Goal: Transaction & Acquisition: Purchase product/service

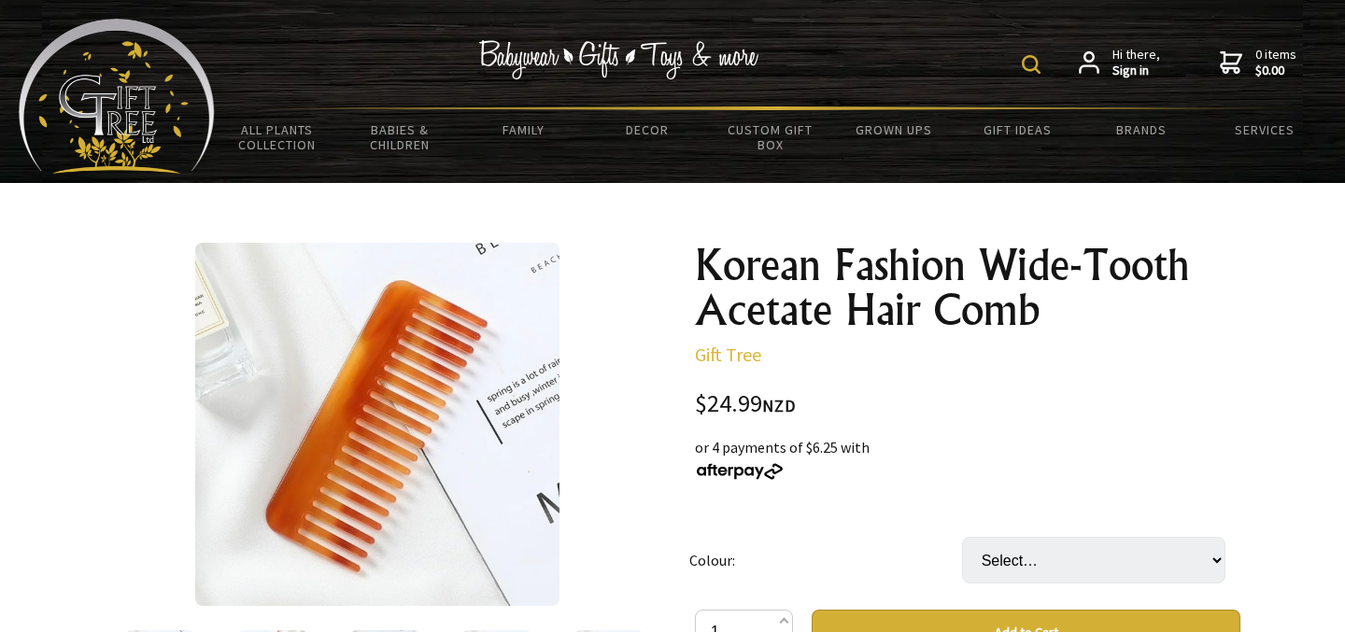
scroll to position [303, 0]
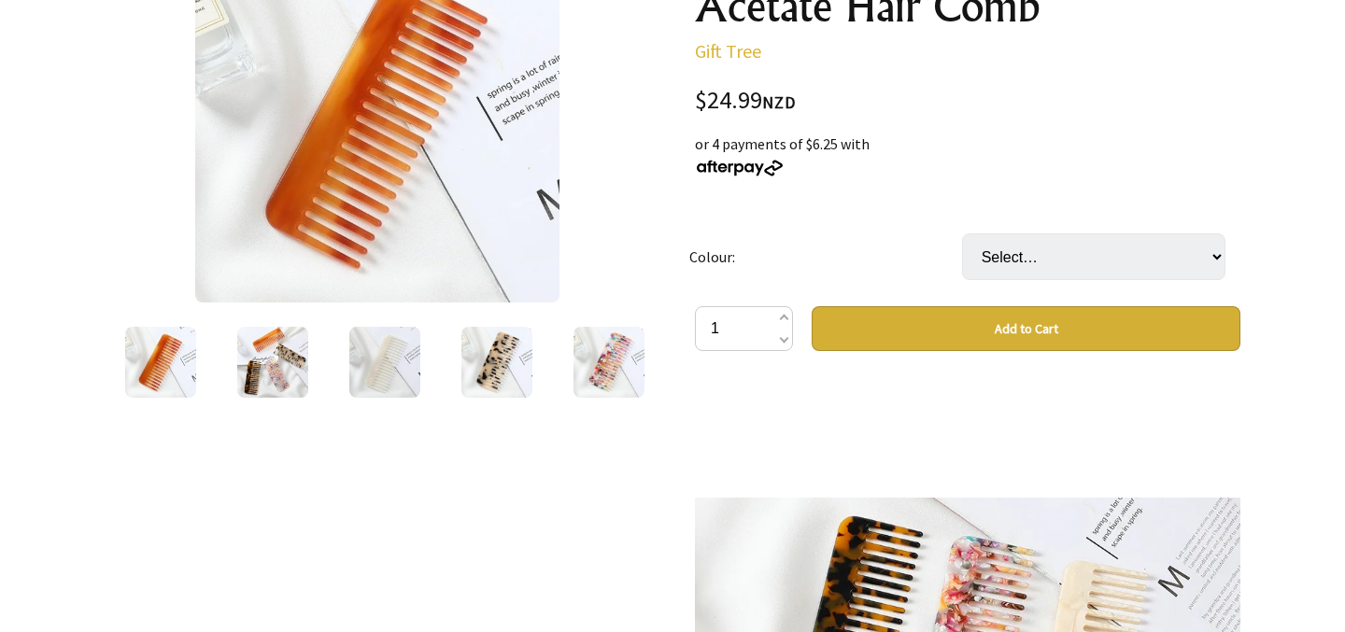
select select "Coffee"
click option "Coffee" at bounding box center [0, 0] width 0 height 0
select select "White"
click option "White" at bounding box center [0, 0] width 0 height 0
select select "Yellow"
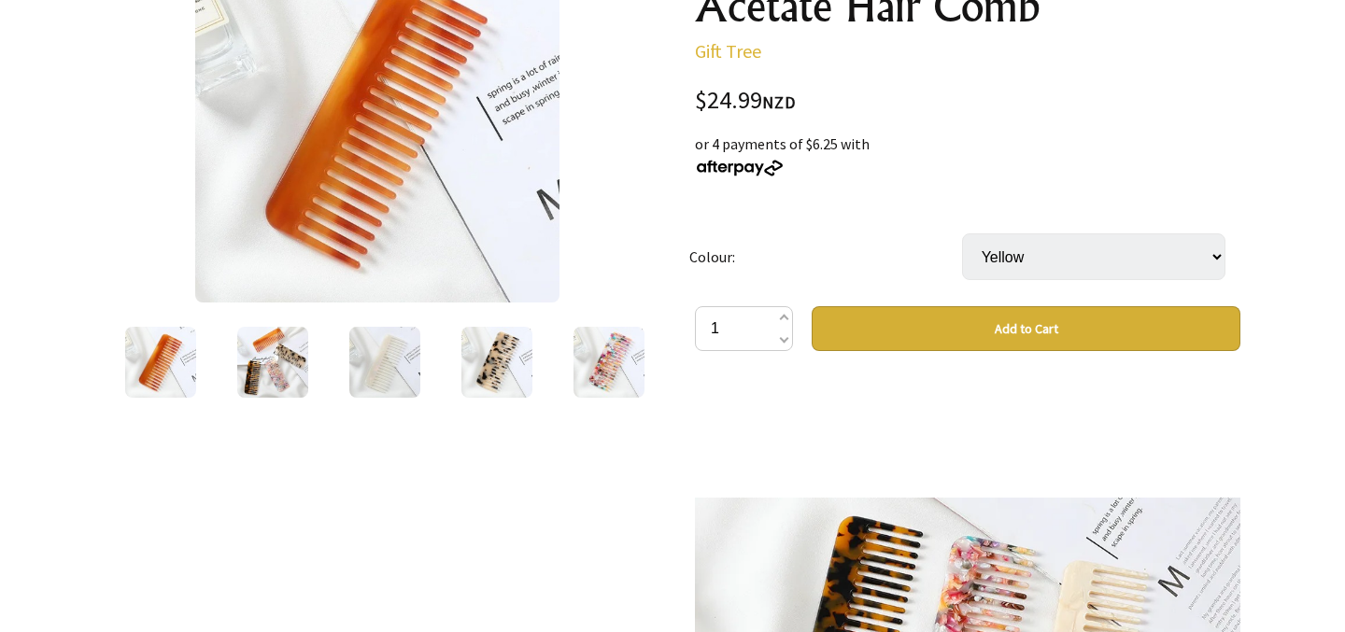
click option "Yellow" at bounding box center [0, 0] width 0 height 0
select select "Beige"
click option "Beige" at bounding box center [0, 0] width 0 height 0
select select "Brown+Black"
click option "Brown+Black" at bounding box center [0, 0] width 0 height 0
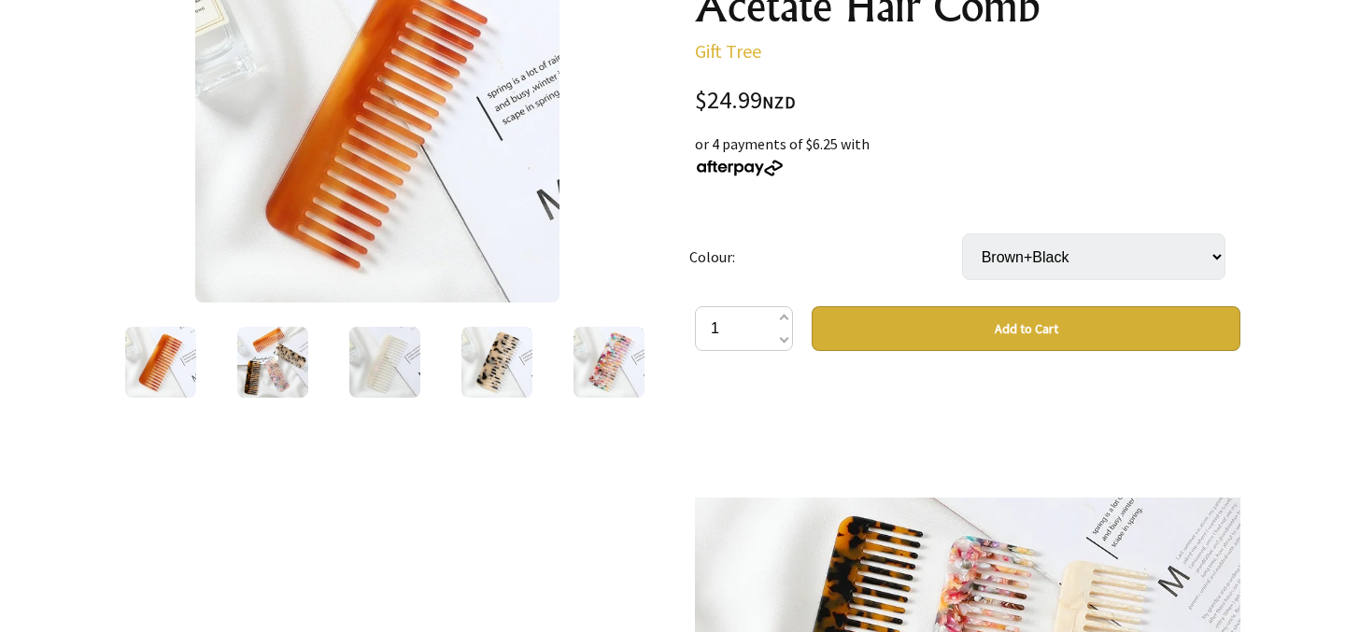
click at [295, 362] on img at bounding box center [272, 362] width 71 height 71
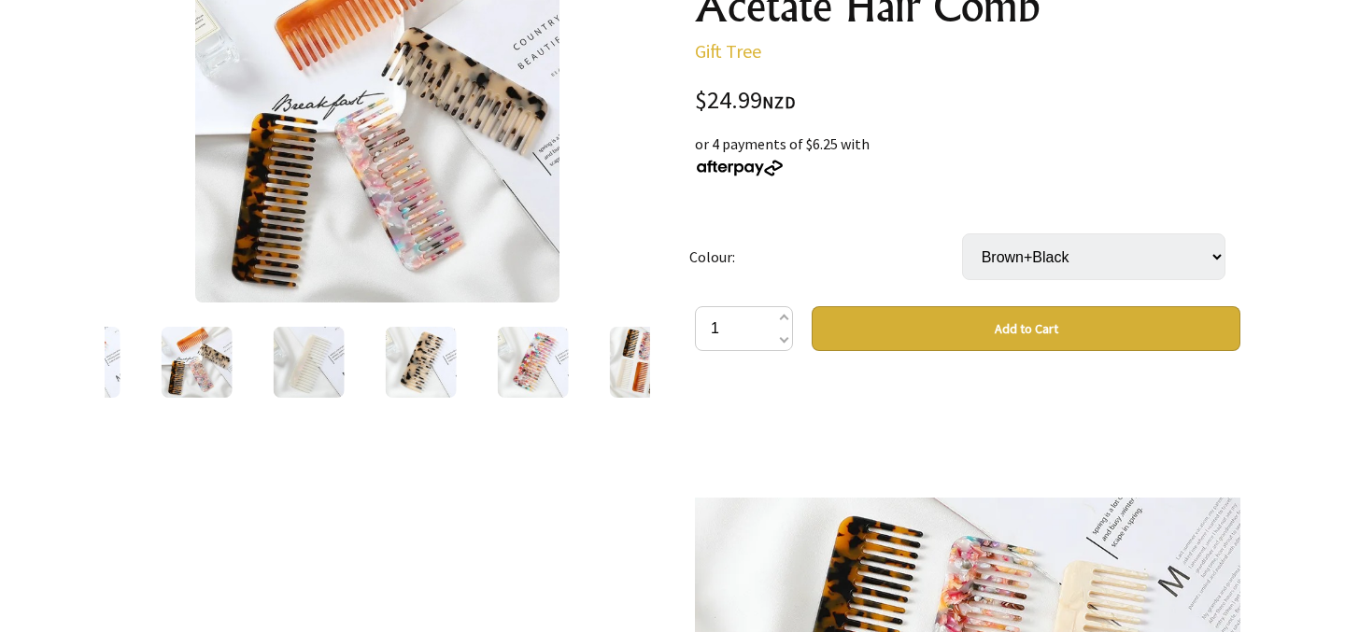
click at [331, 362] on img at bounding box center [309, 362] width 71 height 71
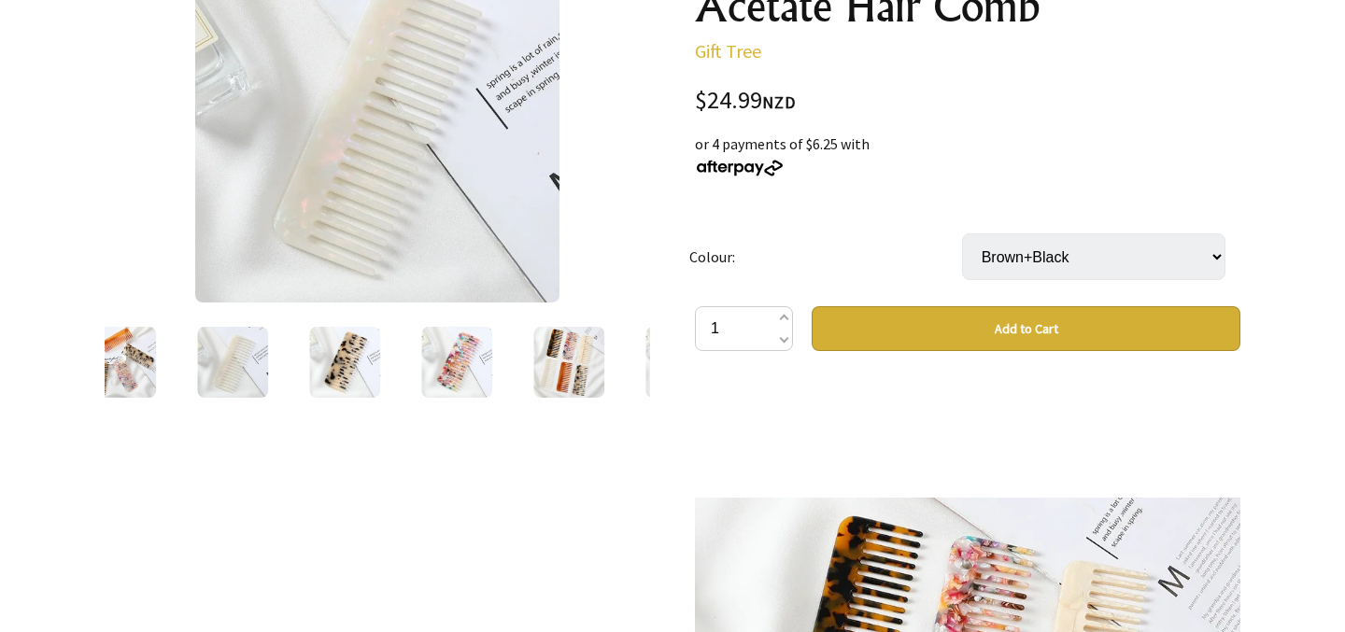
click at [360, 364] on img at bounding box center [344, 362] width 71 height 71
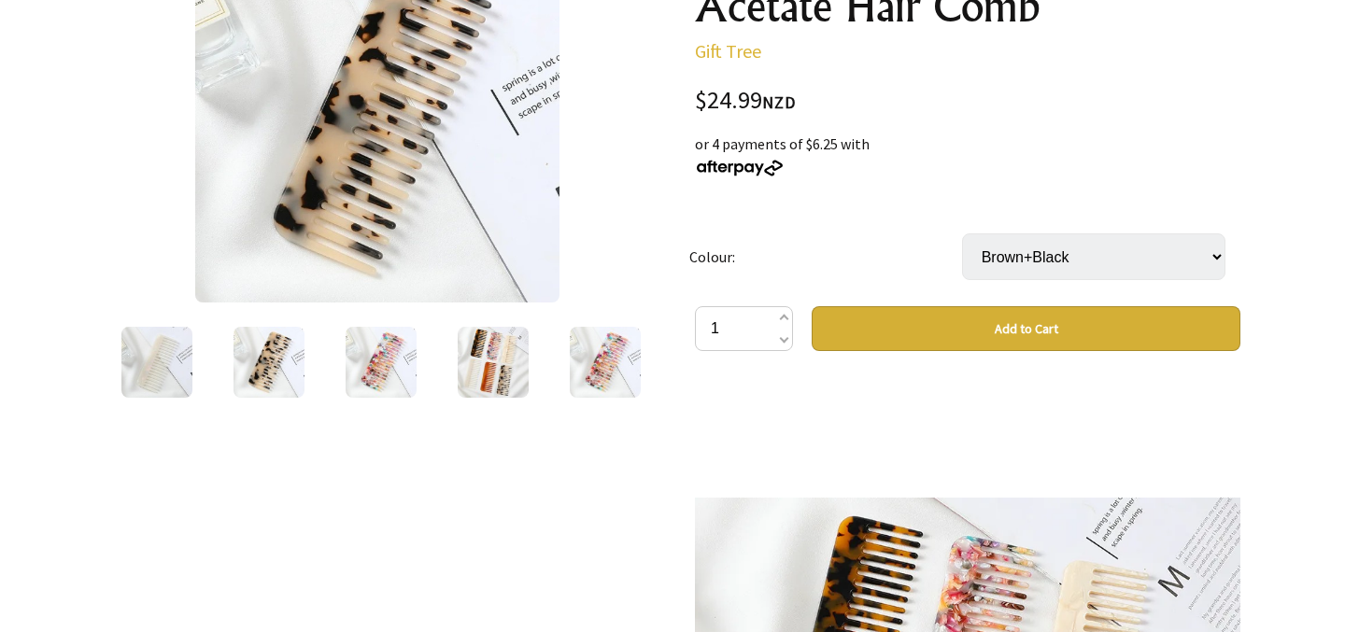
click at [372, 354] on img at bounding box center [380, 362] width 71 height 71
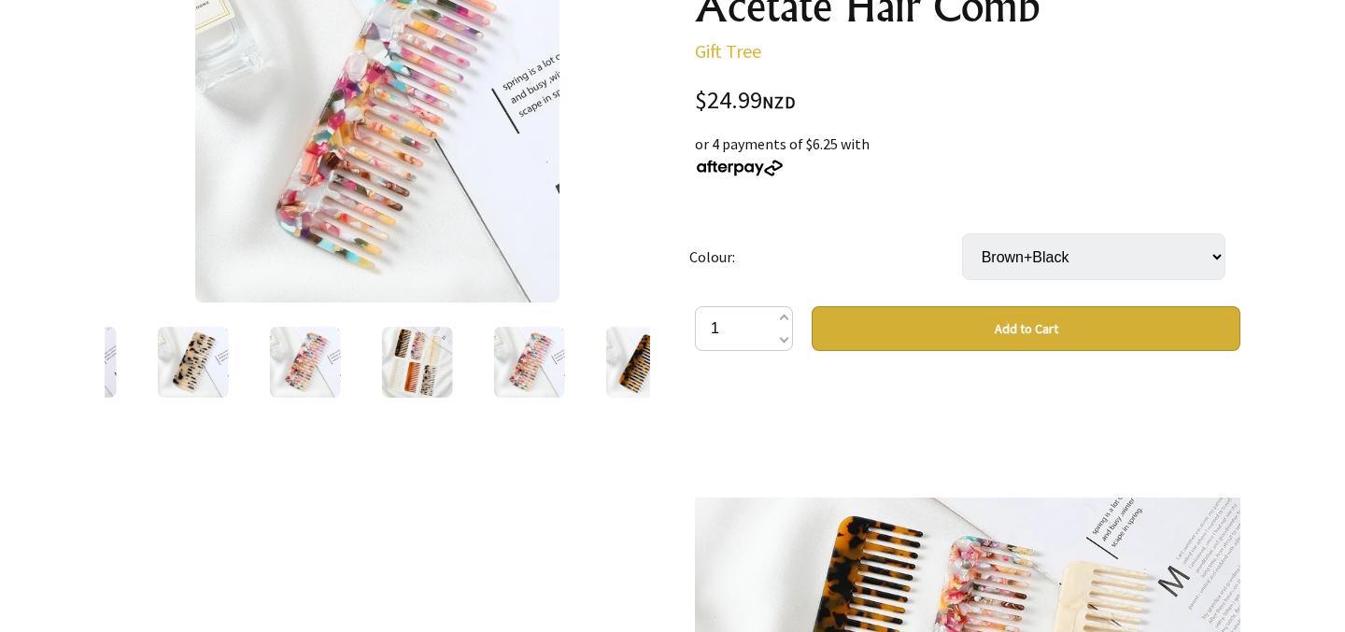
click at [415, 354] on img at bounding box center [417, 362] width 71 height 71
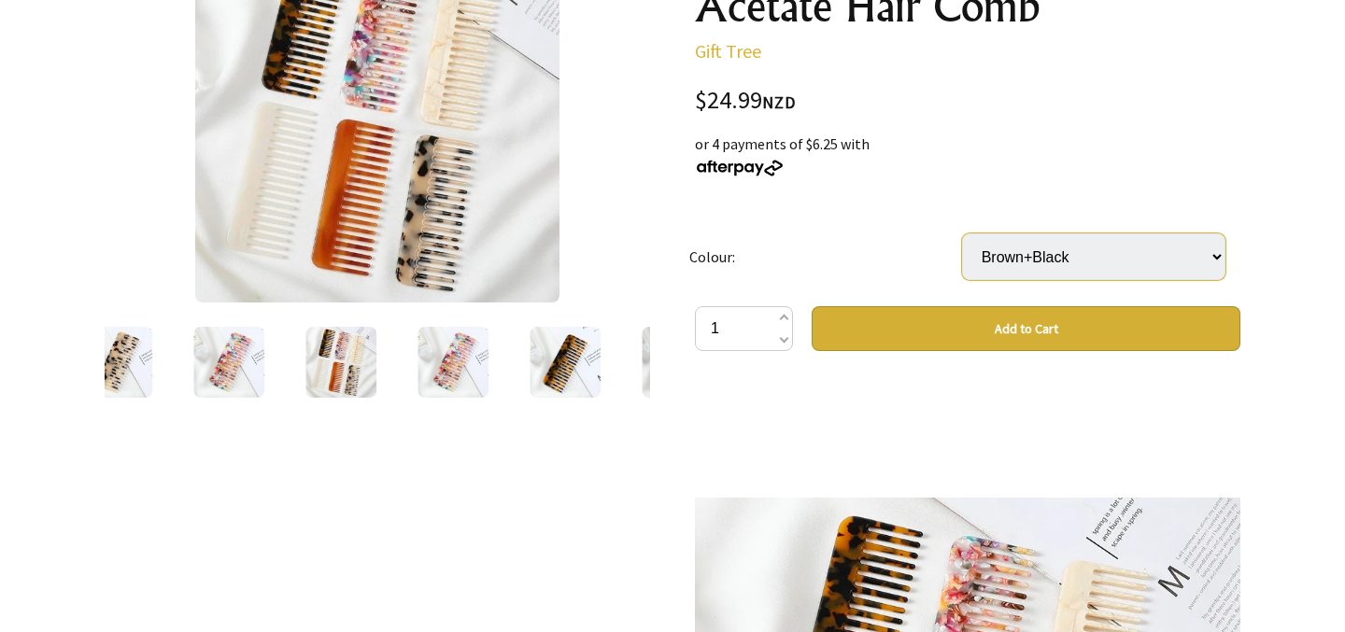
click option "Brown+Black" at bounding box center [0, 0] width 0 height 0
select select "Colorful"
click option "Colorful" at bounding box center [0, 0] width 0 height 0
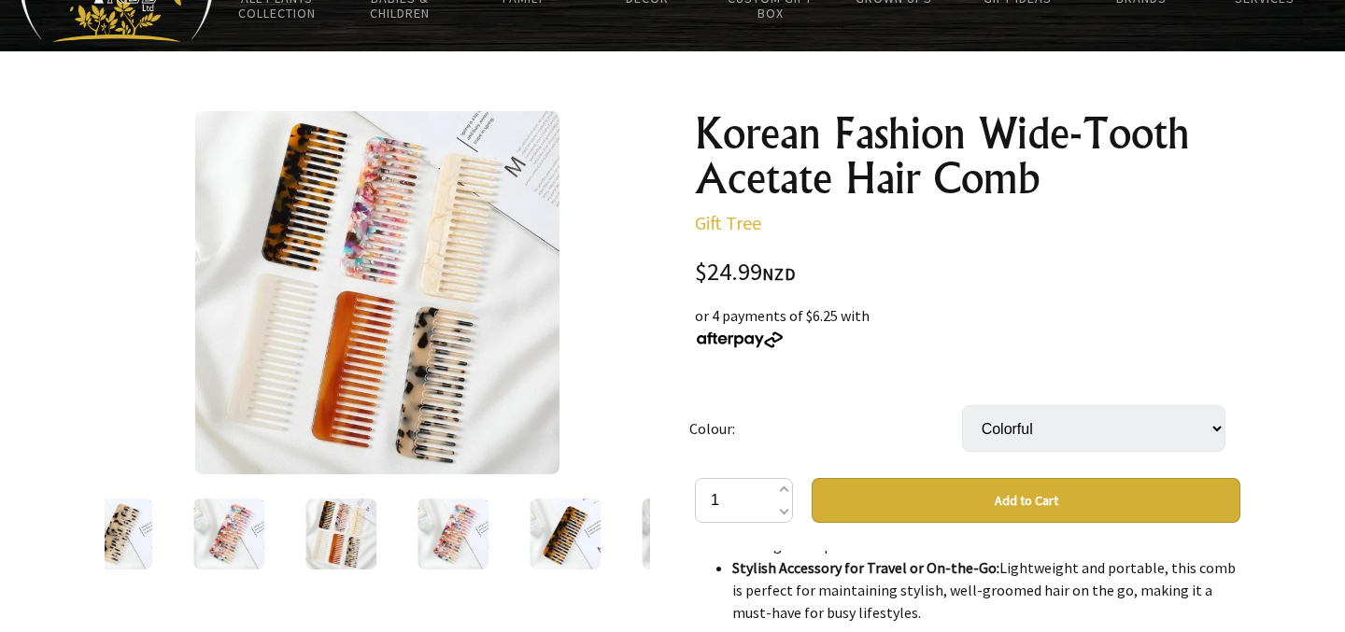
scroll to position [0, 0]
